Goal: Task Accomplishment & Management: Complete application form

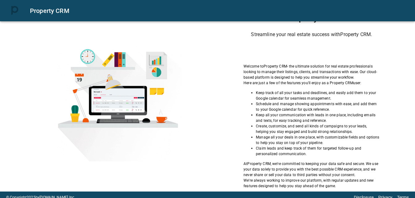
scroll to position [12, 0]
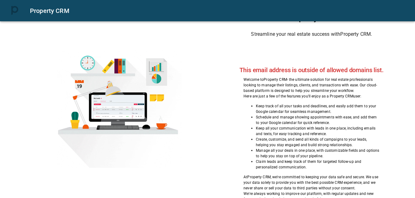
click at [254, 56] on div "Property CRM Streamline your real estate success with Property CRM . This email…" at bounding box center [312, 108] width 176 height 190
click at [270, 100] on div "Welcome to Property CRM - the ultimate solution for real estate professionals l…" at bounding box center [311, 139] width 136 height 125
